Goal: Browse casually: Explore the website without a specific task or goal

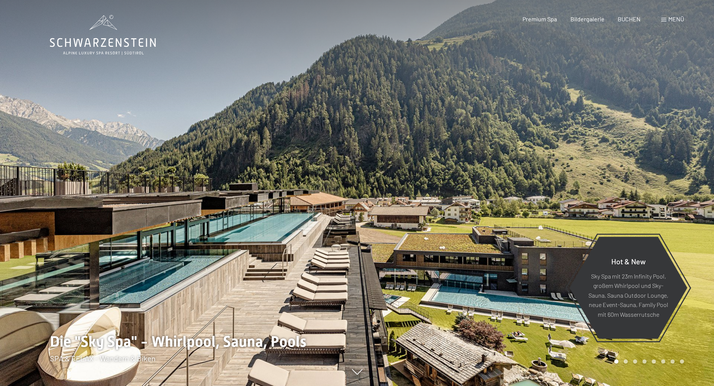
click at [670, 19] on span "Menü" at bounding box center [676, 18] width 16 height 7
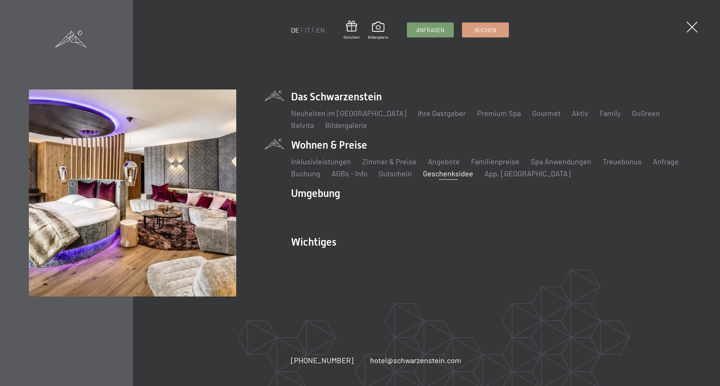
click at [456, 175] on link "Geschenksidee" at bounding box center [448, 173] width 50 height 9
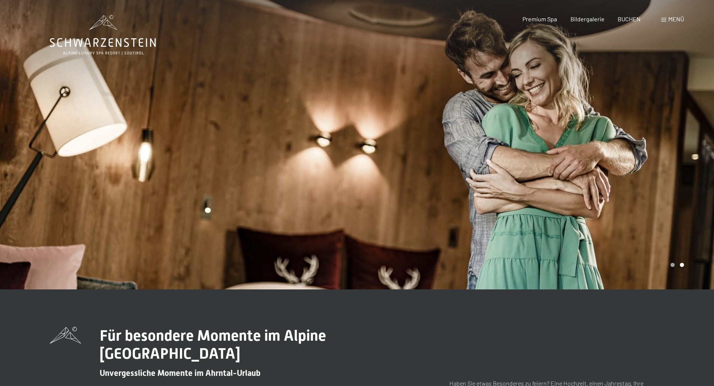
click at [672, 19] on span "Menü" at bounding box center [676, 18] width 16 height 7
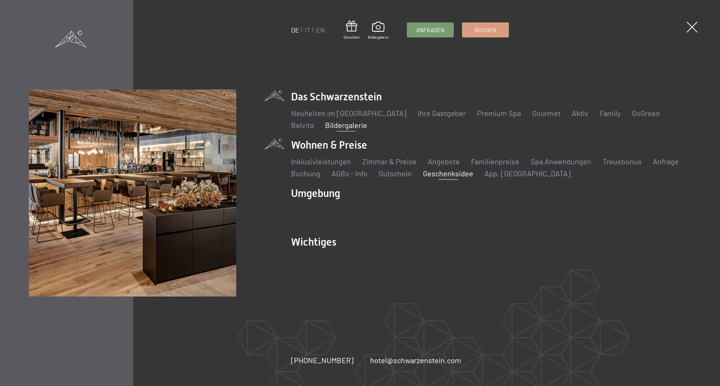
click at [328, 125] on link "Bildergalerie" at bounding box center [346, 125] width 42 height 9
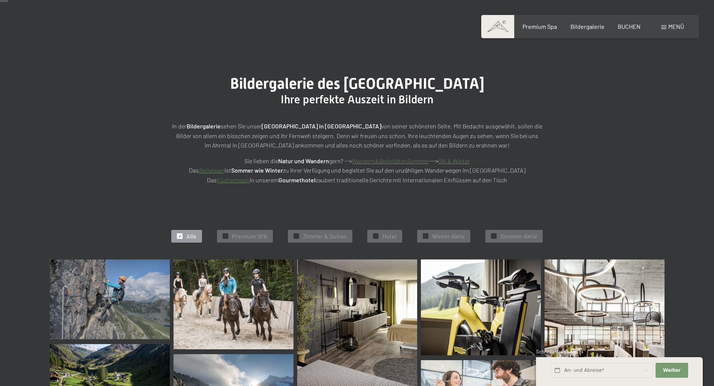
scroll to position [141, 0]
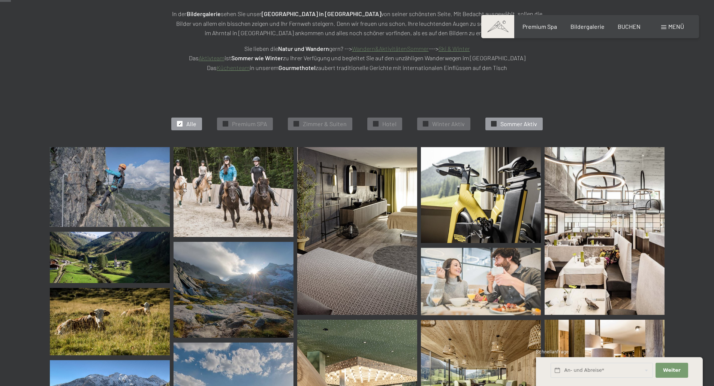
click at [526, 128] on span "Sommer Aktiv" at bounding box center [518, 124] width 37 height 8
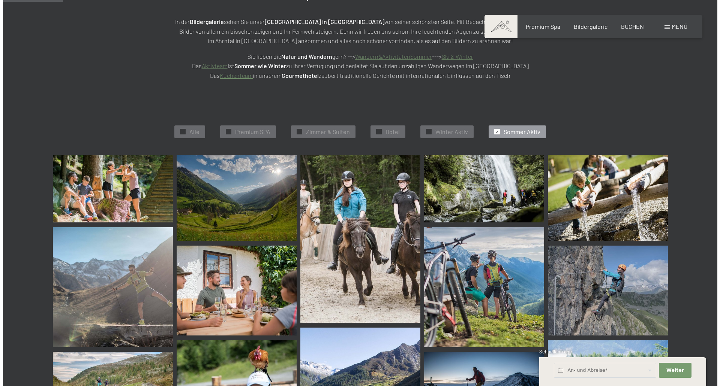
scroll to position [0, 0]
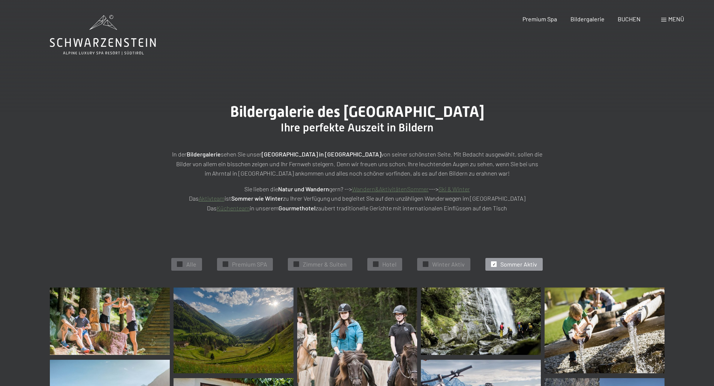
click at [664, 21] on span at bounding box center [663, 20] width 5 height 4
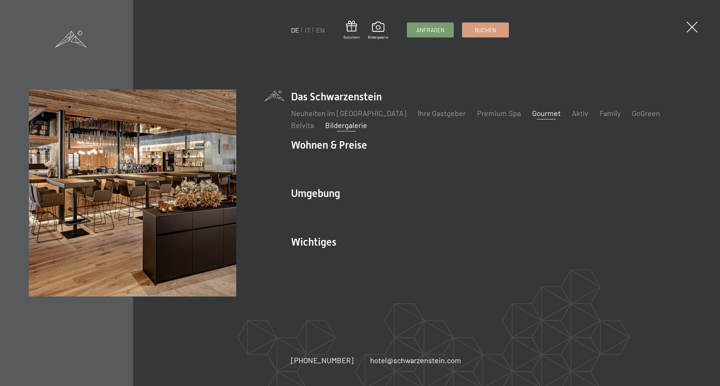
click at [532, 116] on link "Gourmet" at bounding box center [546, 113] width 28 height 9
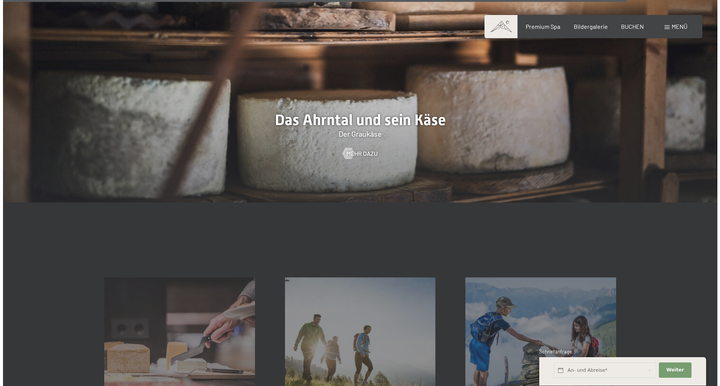
scroll to position [2576, 0]
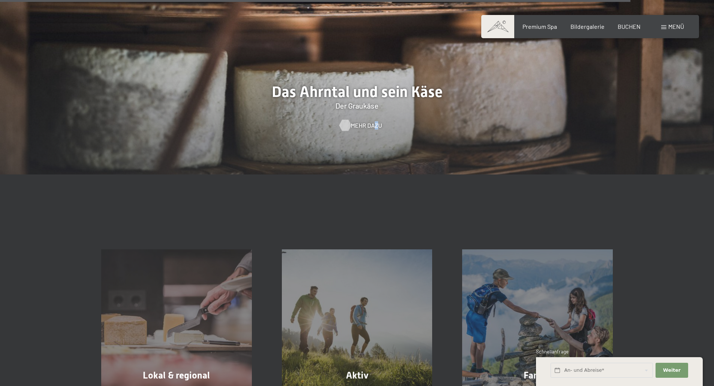
click at [373, 121] on span "Mehr dazu" at bounding box center [366, 125] width 31 height 8
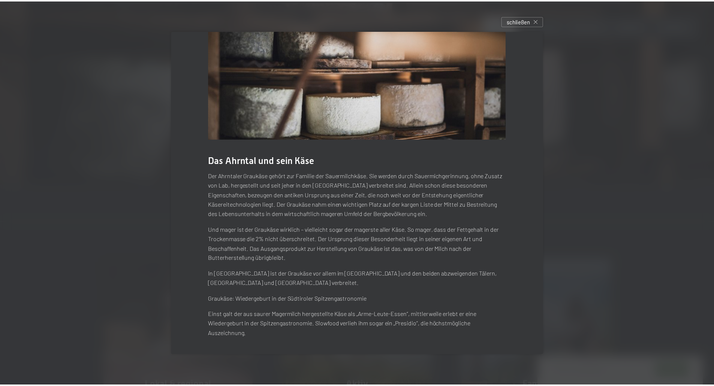
scroll to position [0, 0]
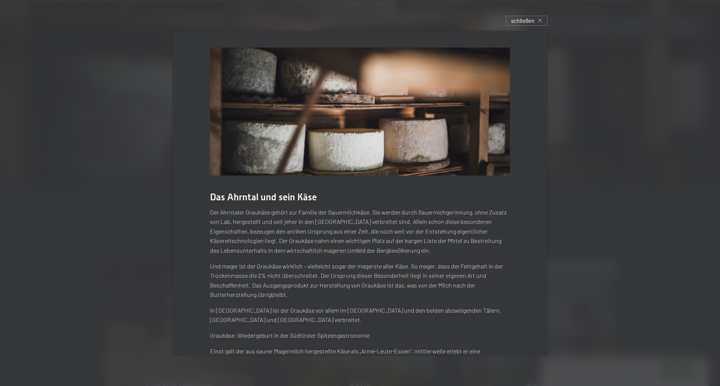
click at [12, 48] on div at bounding box center [360, 193] width 720 height 386
